Goal: Task Accomplishment & Management: Manage account settings

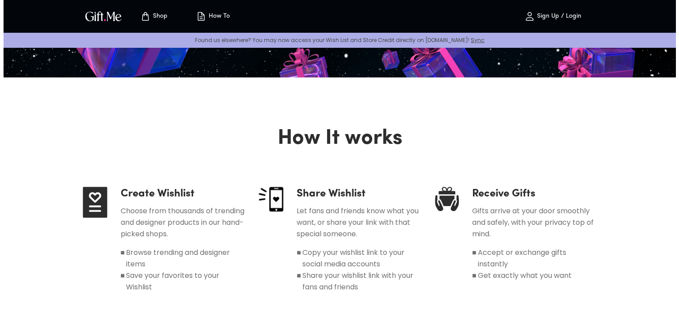
scroll to position [442, 0]
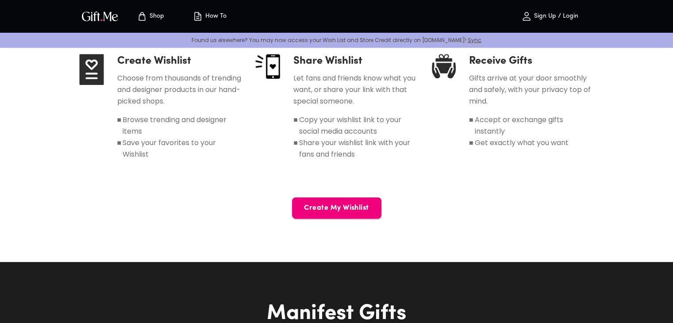
click at [355, 205] on span "Create My Wishlist" at bounding box center [336, 208] width 89 height 10
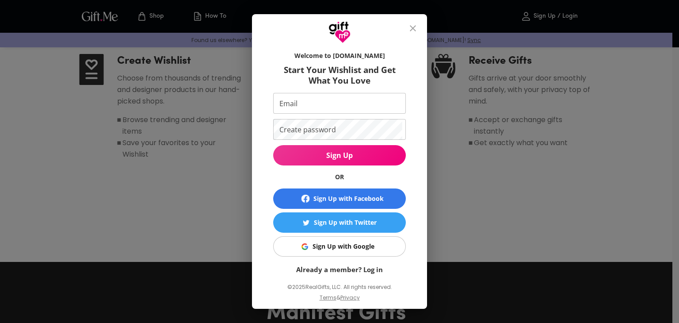
click at [350, 247] on div "Sign Up with Google" at bounding box center [344, 246] width 62 height 10
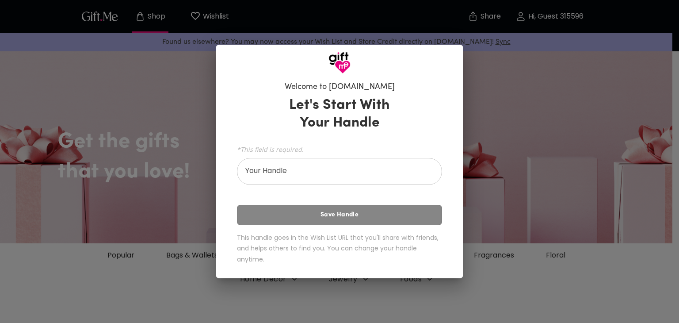
click at [420, 176] on input "Your Handle" at bounding box center [334, 172] width 195 height 25
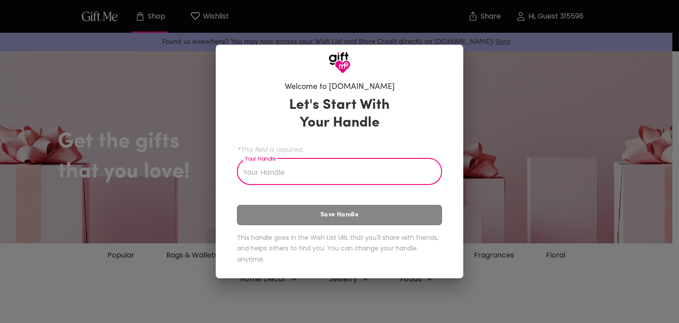
click at [514, 164] on div "Welcome to Gift.me Let's Start With Your Handle *This field is required. Your H…" at bounding box center [339, 161] width 679 height 323
click at [367, 176] on input "Your Handle" at bounding box center [334, 172] width 195 height 25
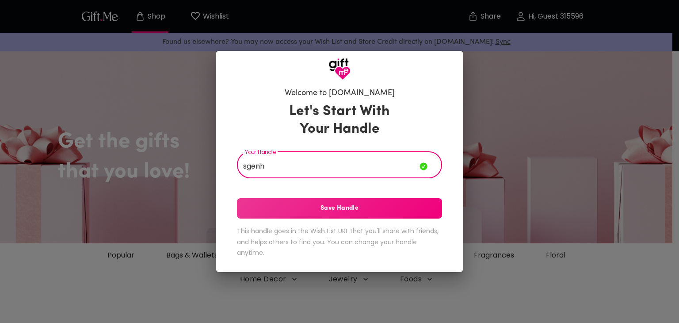
type input "sgenh"
click at [375, 213] on span "Save Handle" at bounding box center [339, 208] width 205 height 10
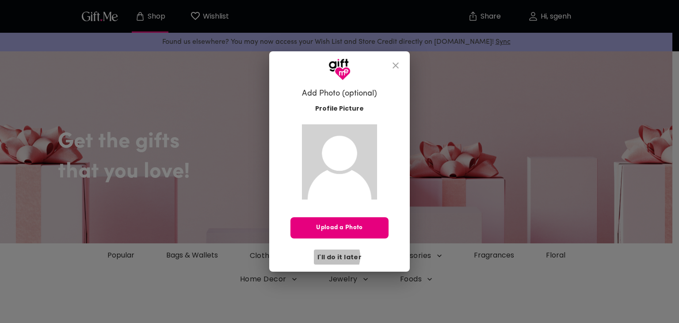
click at [335, 256] on span "I'll do it later" at bounding box center [340, 257] width 44 height 10
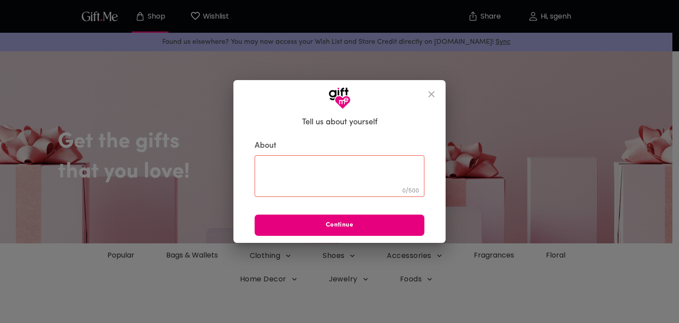
click at [433, 98] on icon "close" at bounding box center [431, 94] width 11 height 11
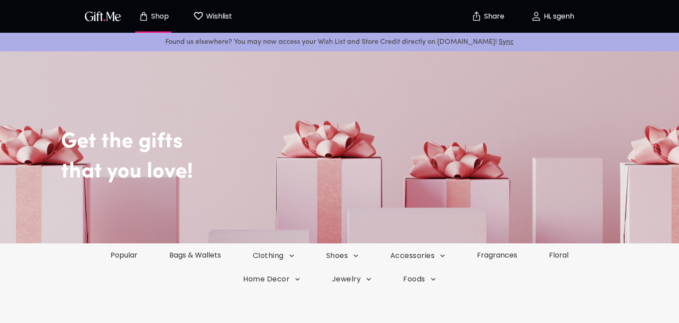
click at [428, 103] on h2 "Get the gifts" at bounding box center [359, 129] width 597 height 52
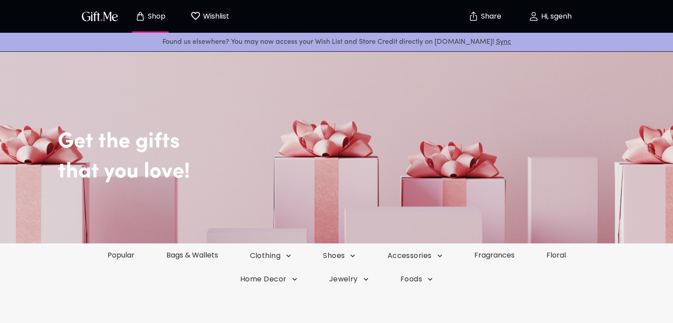
click at [210, 20] on p "Wishlist" at bounding box center [215, 16] width 28 height 11
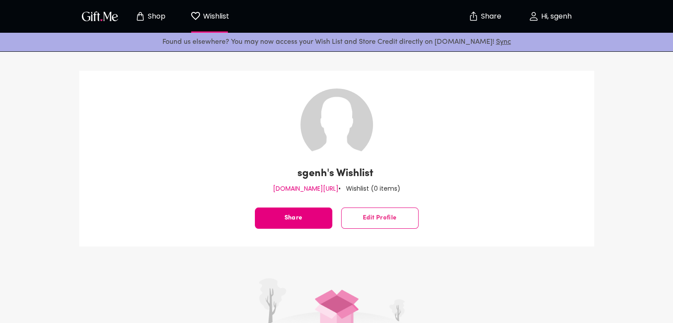
click at [359, 171] on p "Wishlist" at bounding box center [354, 173] width 37 height 14
click at [375, 218] on span "Edit Profile" at bounding box center [379, 218] width 77 height 0
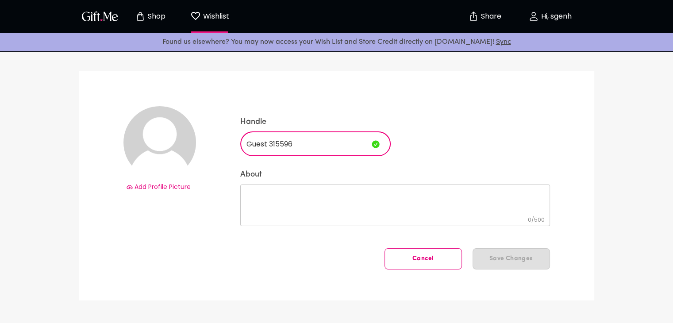
drag, startPoint x: 319, startPoint y: 142, endPoint x: 179, endPoint y: 151, distance: 140.0
click at [179, 151] on div "Add Profile Picture Handle Guest 315596 ​ About 0 / 500 ​ Cancel Save Changes" at bounding box center [336, 186] width 515 height 230
type input "k"
type input "berrypie"
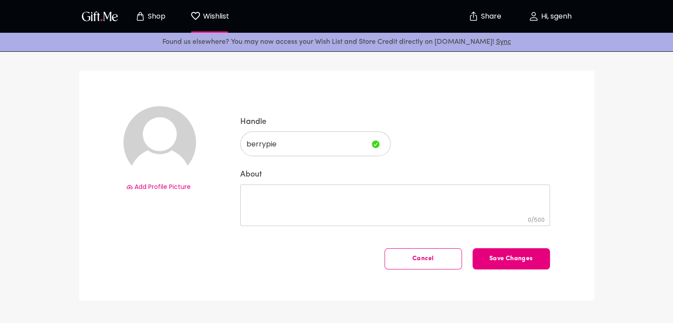
click at [157, 186] on span "Add Profile Picture" at bounding box center [162, 186] width 56 height 9
click at [546, 19] on p "Hi, sgenh" at bounding box center [555, 17] width 33 height 8
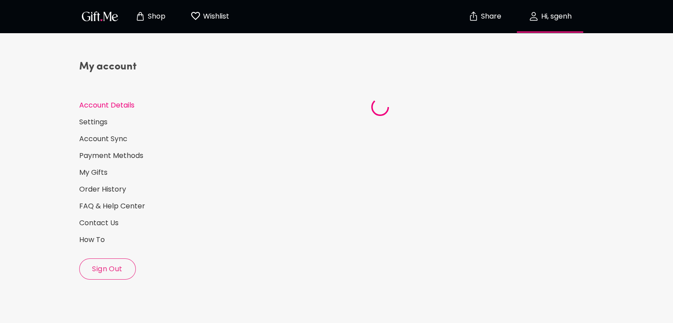
select select "US"
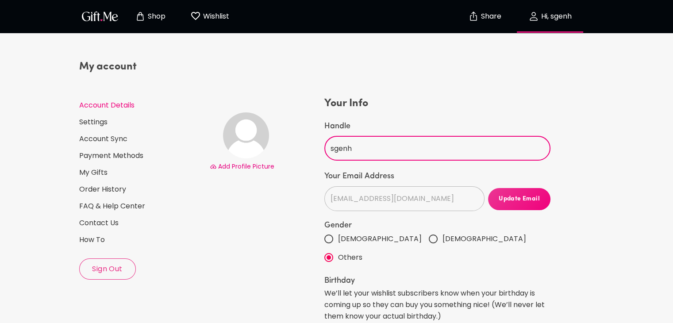
drag, startPoint x: 379, startPoint y: 152, endPoint x: 288, endPoint y: 157, distance: 91.3
click at [288, 157] on div "Add Profile Picture Your Info Handle sgenh ​ Your Email Address sugenglcw12@gma…" at bounding box center [380, 271] width 344 height 351
type input "sugeng"
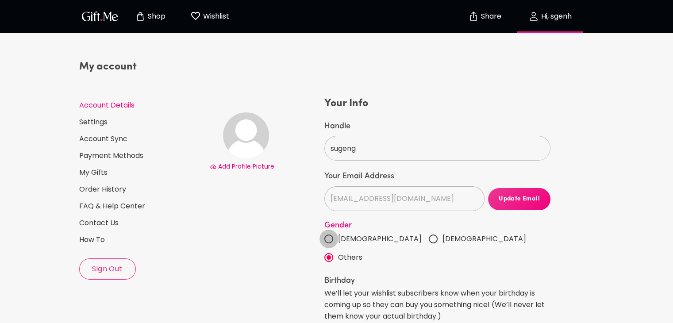
click at [332, 239] on input "Male" at bounding box center [328, 239] width 19 height 19
radio input "true"
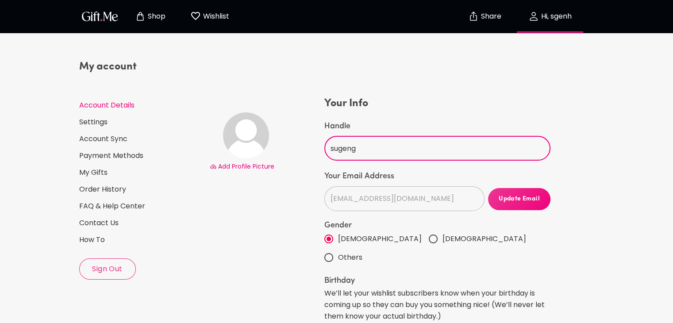
drag, startPoint x: 387, startPoint y: 147, endPoint x: 283, endPoint y: 151, distance: 104.4
click at [283, 151] on div "Add Profile Picture Your Info Handle sugeng ​ Your Email Address sugenglcw12@gm…" at bounding box center [380, 271] width 344 height 351
type input "berrypie"
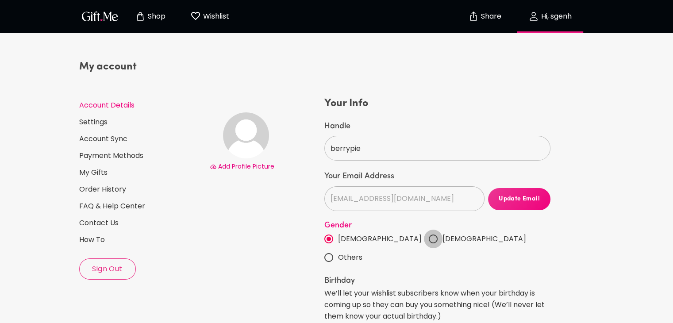
click at [424, 235] on input "Female" at bounding box center [433, 239] width 19 height 19
radio input "true"
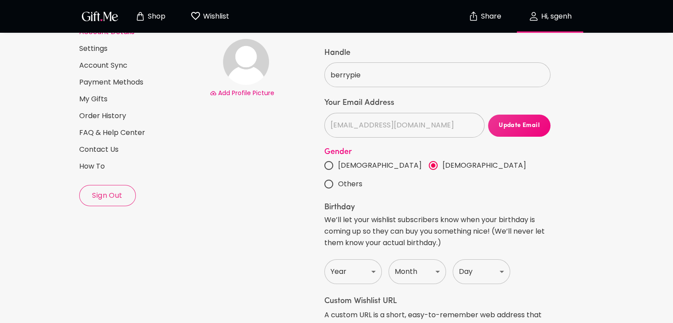
scroll to position [133, 0]
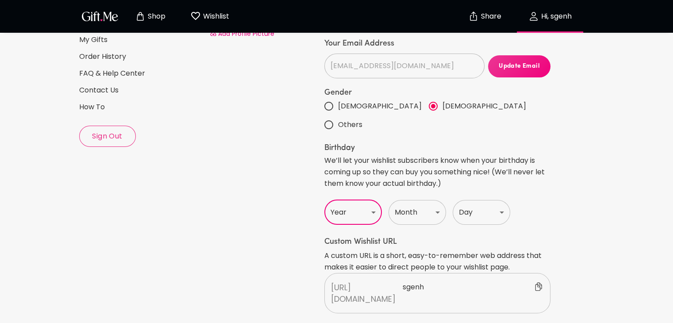
click at [373, 200] on select "Year 1920 1921 1922 1923 1924 1925 1926 1927 1928 1929 1930 1931 1932 1933 1934…" at bounding box center [352, 212] width 57 height 25
select select "2005"
click at [324, 200] on select "Year 1920 1921 1922 1923 1924 1925 1926 1927 1928 1929 1930 1931 1932 1933 1934…" at bounding box center [352, 212] width 57 height 25
click at [421, 200] on select "Month Jan Feb Mar Apr May June July Aug Sept Oct Nov Dec" at bounding box center [416, 212] width 57 height 25
select select "October"
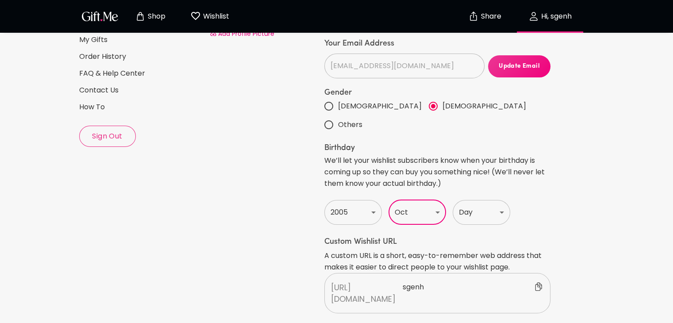
click at [388, 200] on select "Month Jan Feb Mar Apr May June July Aug Sept Oct Nov Dec" at bounding box center [416, 212] width 57 height 25
click at [462, 200] on select "Day 1 2 3 4 5 6 7 8 9 10 11 12 13 14 15 16 17 18 19 20 21 22 23 24 25 26 27 28 …" at bounding box center [480, 212] width 57 height 25
select select "11"
click at [452, 200] on select "Day 1 2 3 4 5 6 7 8 9 10 11 12 13 14 15 16 17 18 19 20 21 22 23 24 25 26 27 28 …" at bounding box center [480, 212] width 57 height 25
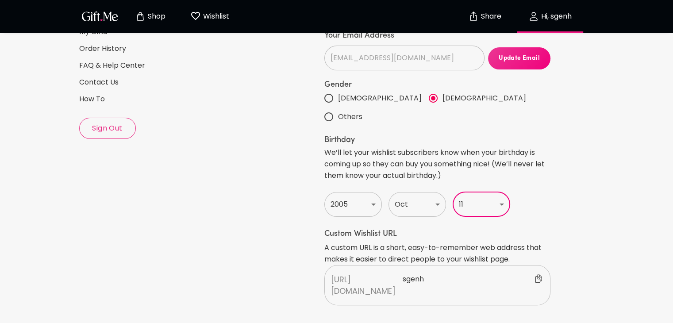
scroll to position [221, 0]
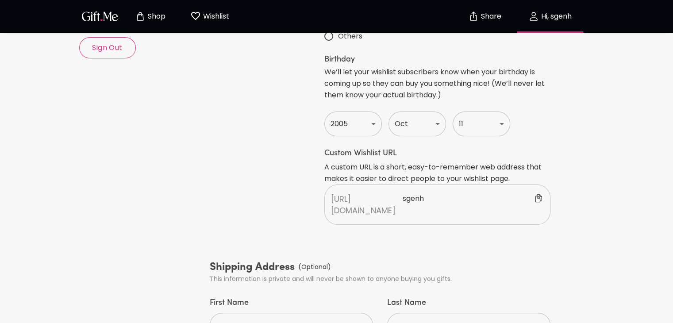
click at [405, 186] on div "https://gift.me/ sgenh" at bounding box center [437, 204] width 226 height 40
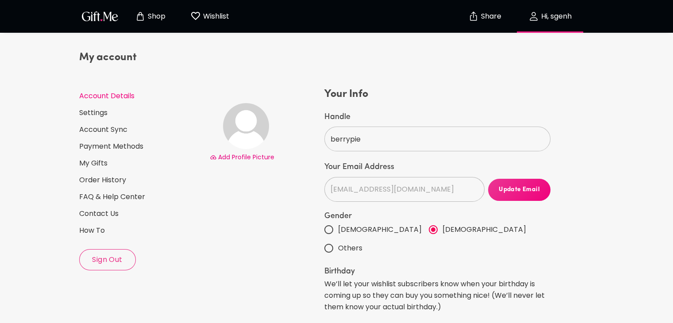
scroll to position [0, 0]
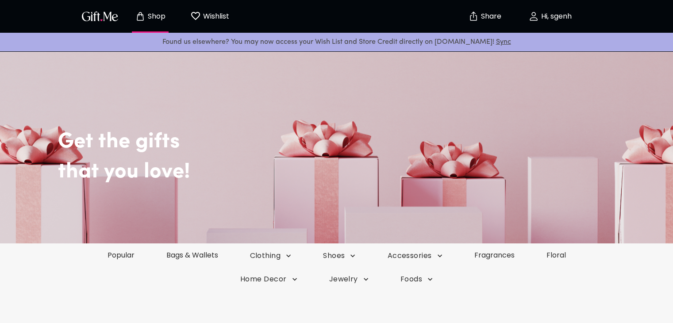
click at [548, 20] on p "Hi, sgenh" at bounding box center [555, 17] width 33 height 8
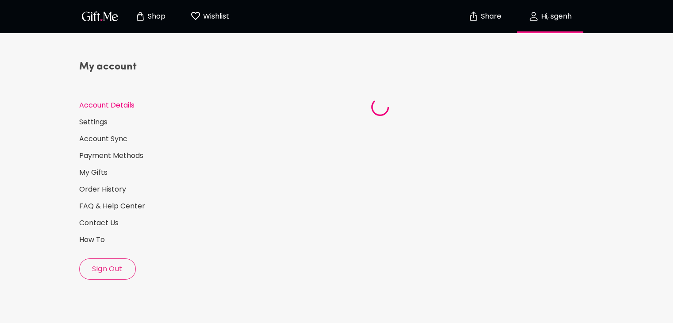
select select "US"
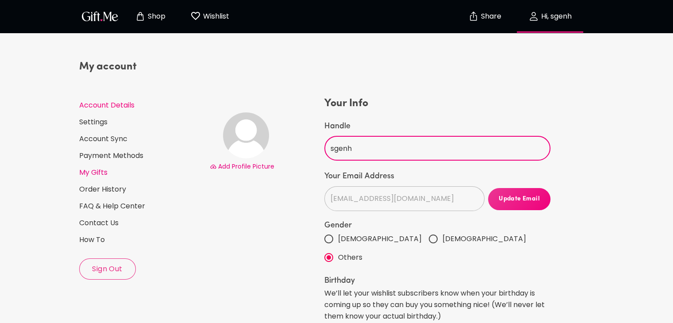
drag, startPoint x: 404, startPoint y: 151, endPoint x: 161, endPoint y: 175, distance: 243.9
type input "sugeng"
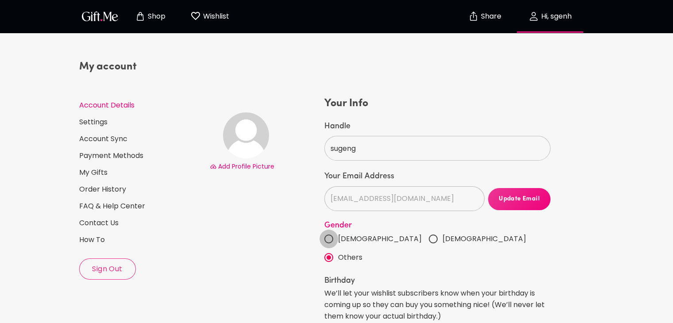
click at [330, 239] on input "Male" at bounding box center [328, 239] width 19 height 19
radio input "true"
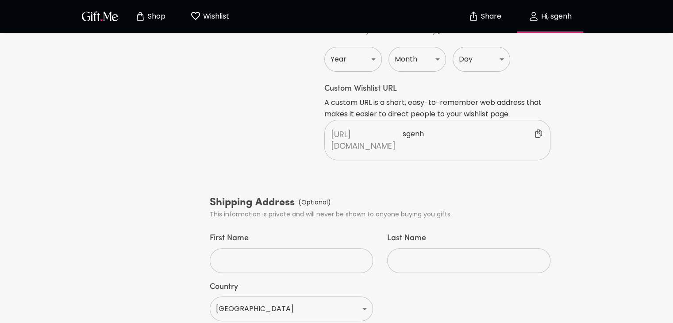
scroll to position [442, 0]
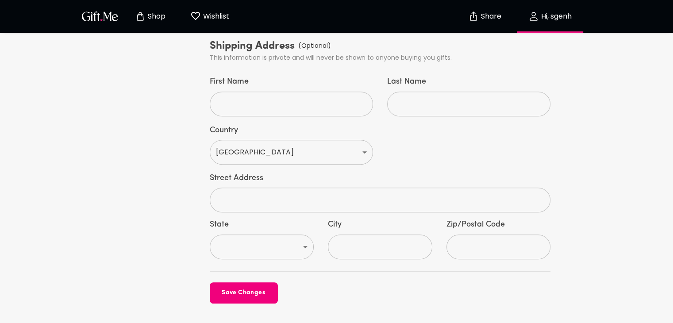
click at [232, 288] on span "Save Changes" at bounding box center [244, 293] width 68 height 10
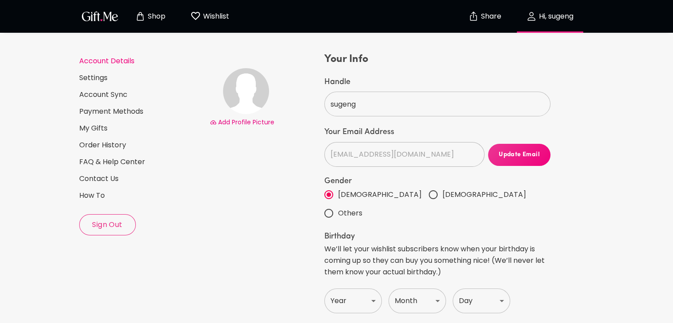
scroll to position [0, 0]
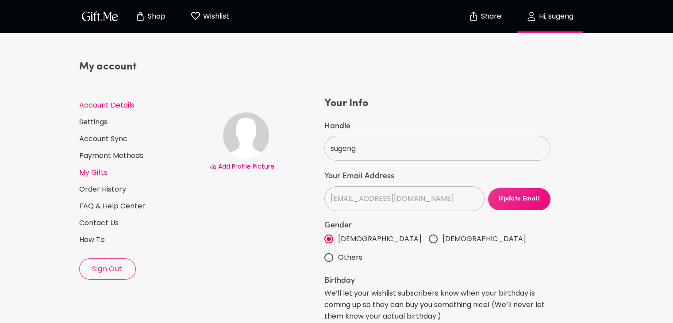
click at [103, 174] on link "My Gifts" at bounding box center [140, 173] width 123 height 10
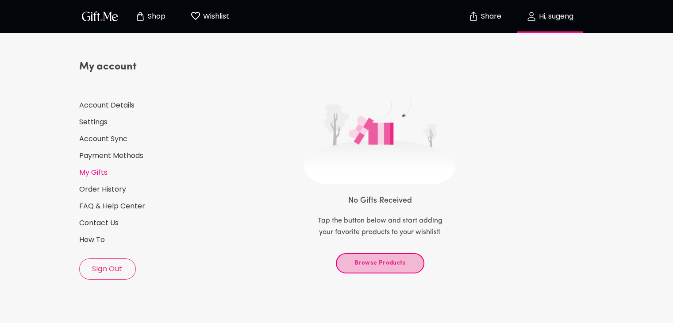
click at [375, 271] on button "Browse Products" at bounding box center [380, 263] width 88 height 20
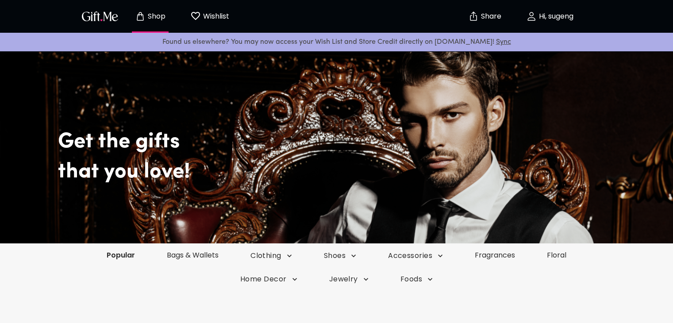
click at [132, 256] on link "Popular" at bounding box center [121, 255] width 60 height 10
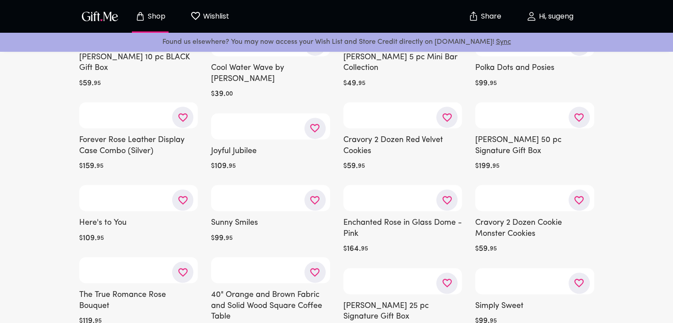
scroll to position [581, 0]
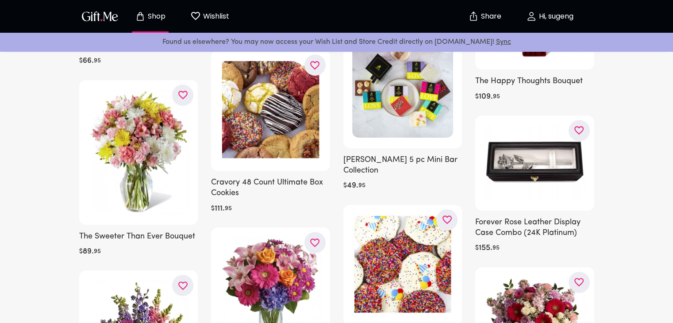
click at [201, 15] on p "Wishlist" at bounding box center [215, 16] width 28 height 11
